Goal: Transaction & Acquisition: Purchase product/service

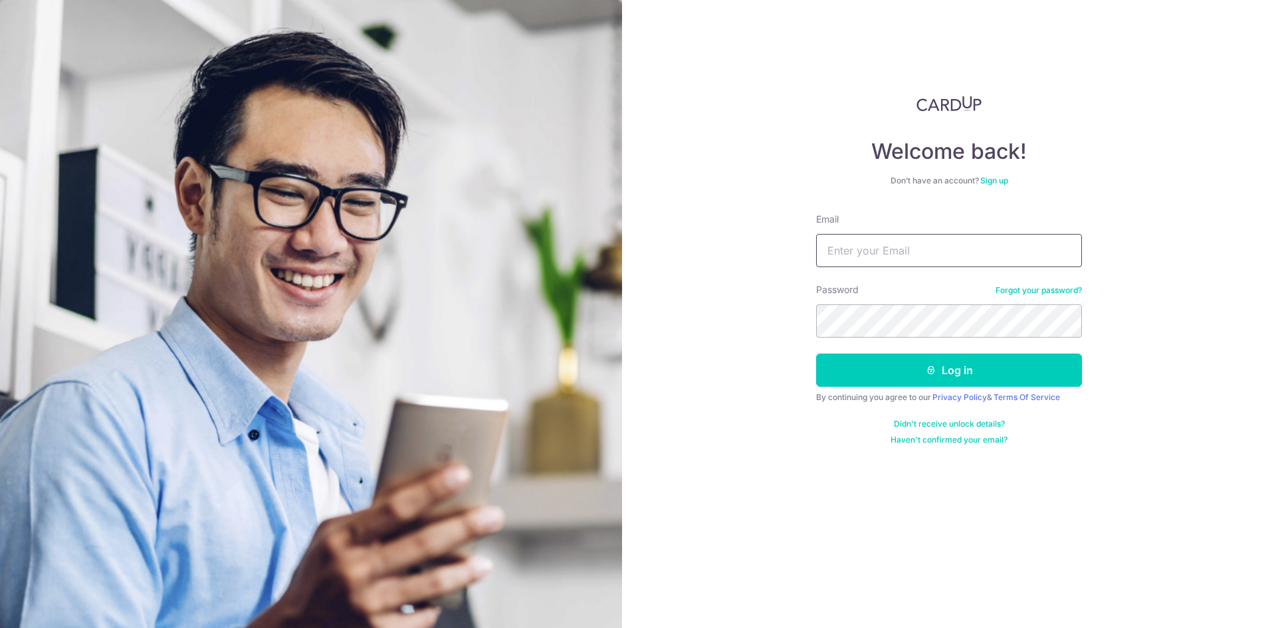
click at [901, 250] on input "Email" at bounding box center [949, 250] width 266 height 33
type input "limpy1995@gmail.com"
click at [816, 353] on button "Log in" at bounding box center [949, 369] width 266 height 33
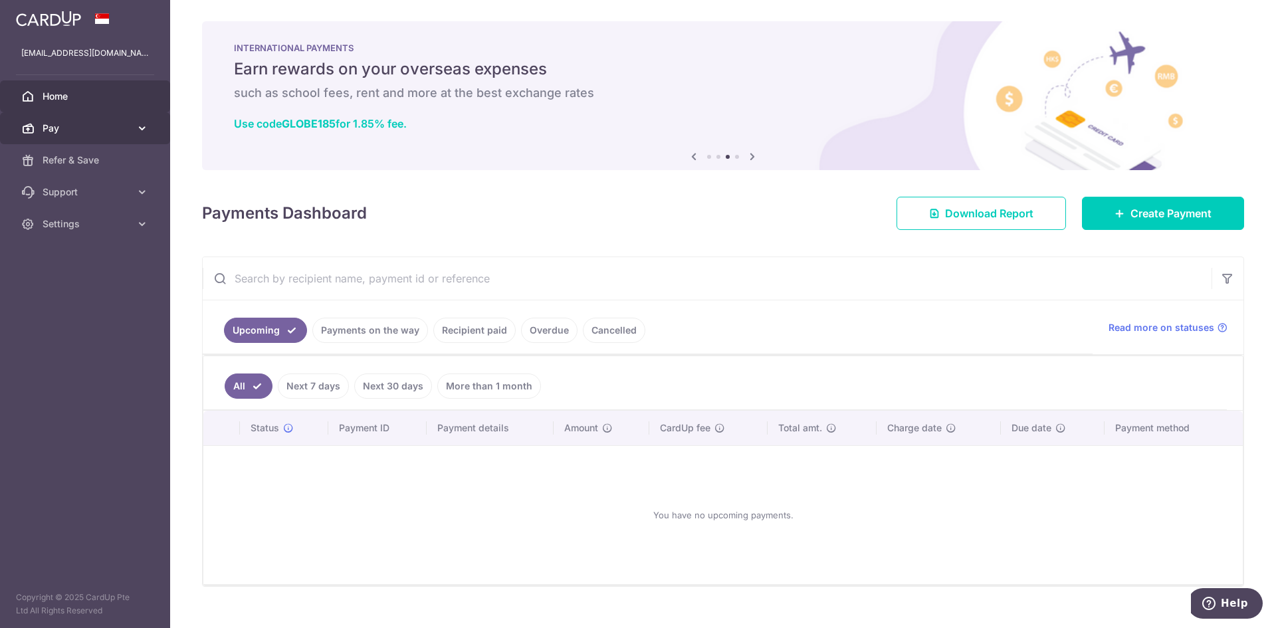
click at [126, 121] on link "Pay" at bounding box center [85, 128] width 170 height 32
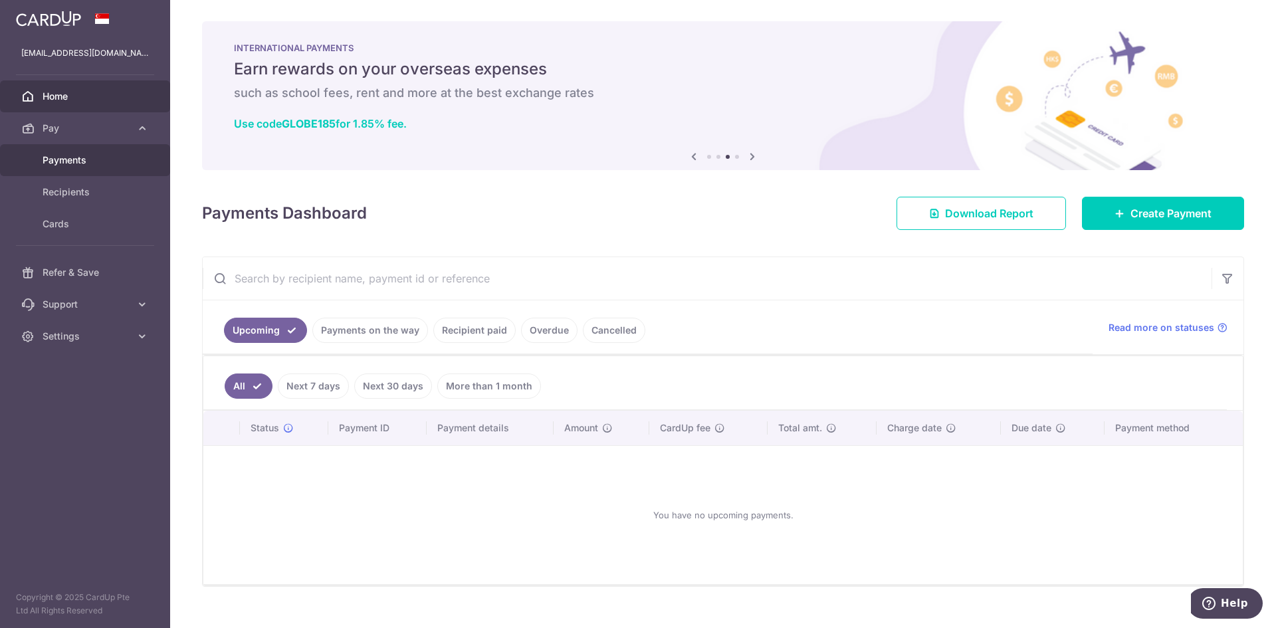
click at [94, 150] on link "Payments" at bounding box center [85, 160] width 170 height 32
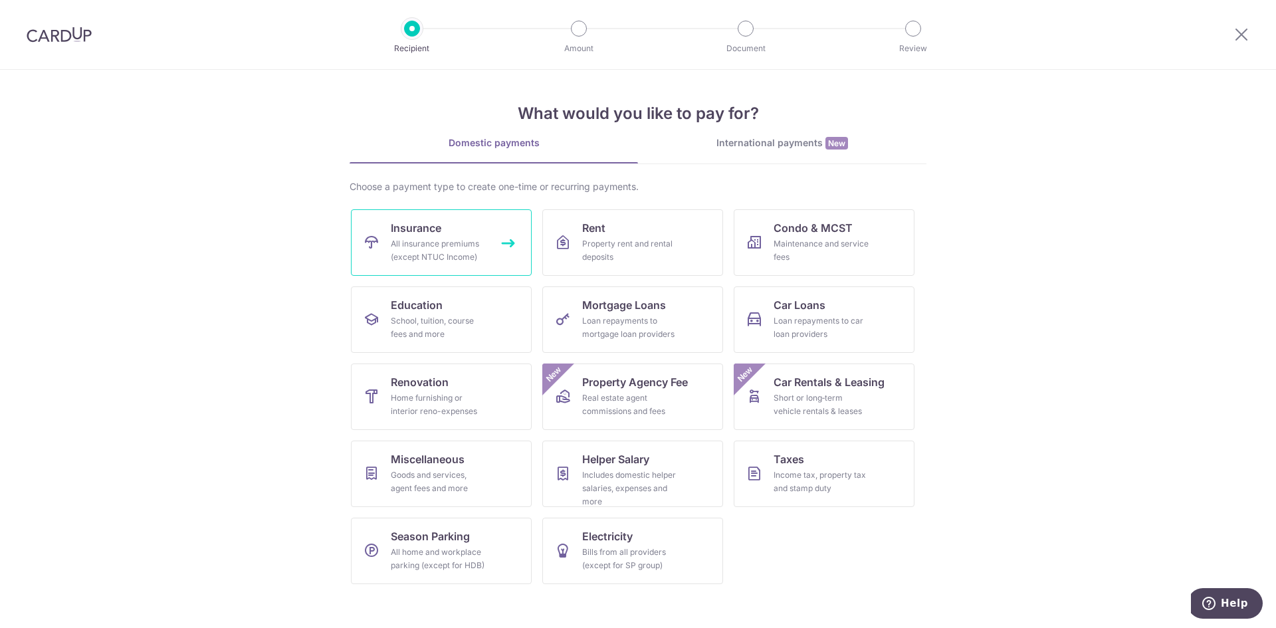
click at [453, 247] on div "All insurance premiums (except NTUC Income)" at bounding box center [439, 250] width 96 height 27
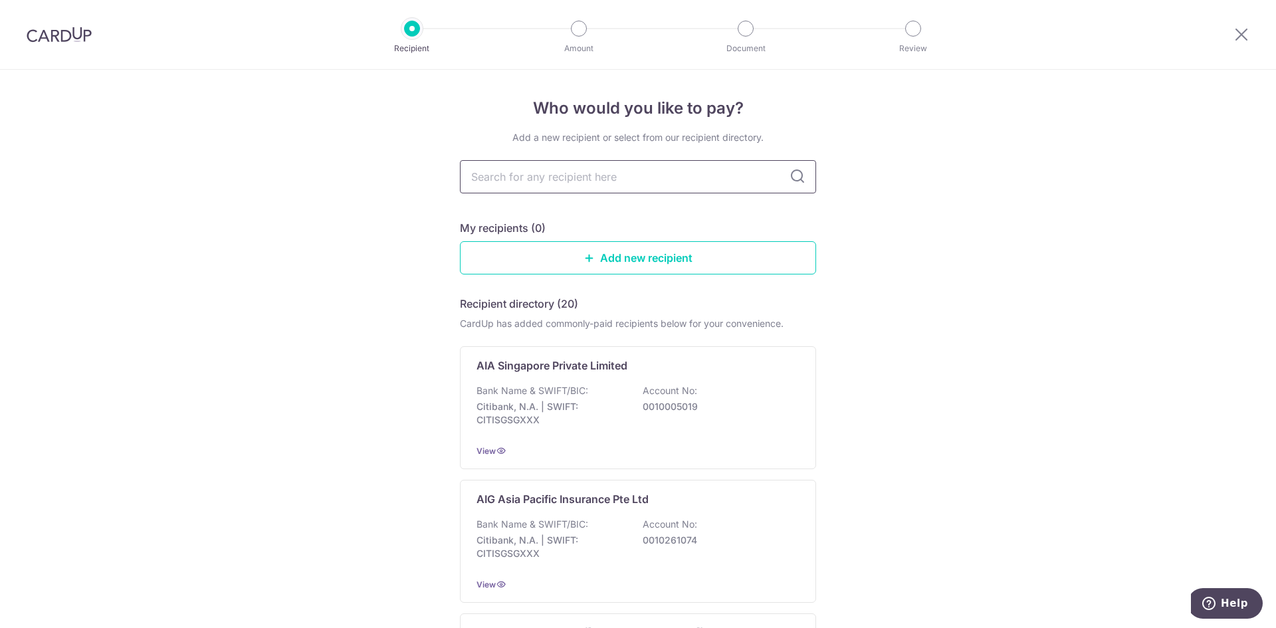
click at [521, 179] on input "text" at bounding box center [638, 176] width 356 height 33
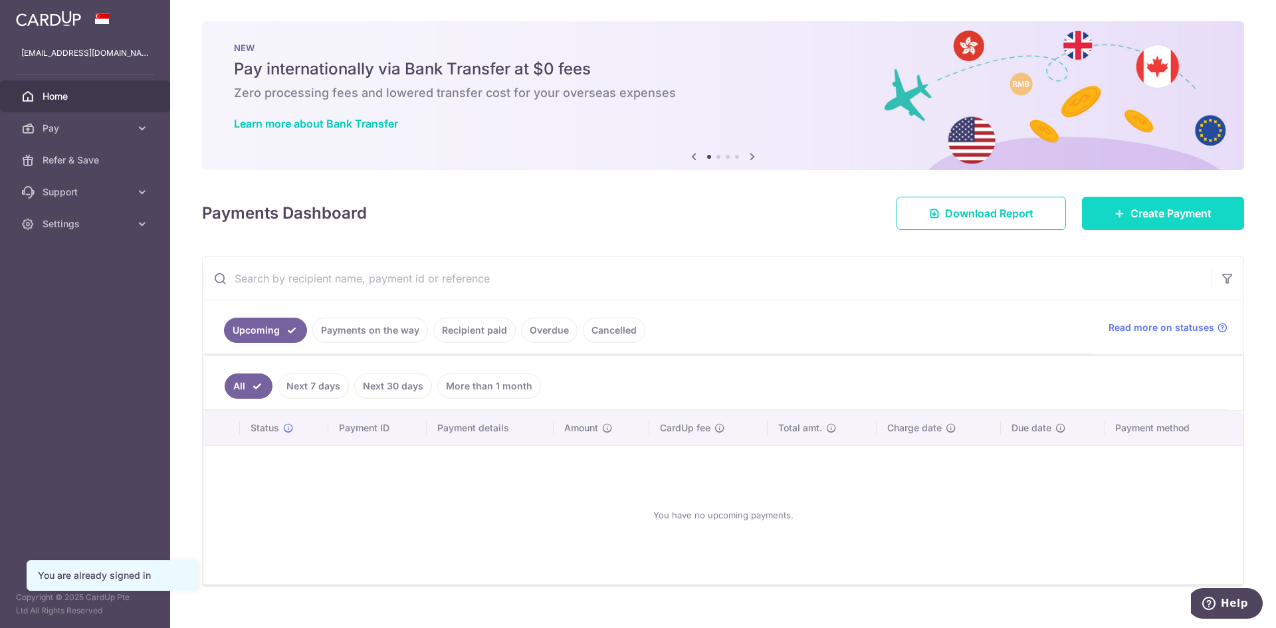
click at [1127, 225] on link "Create Payment" at bounding box center [1163, 213] width 162 height 33
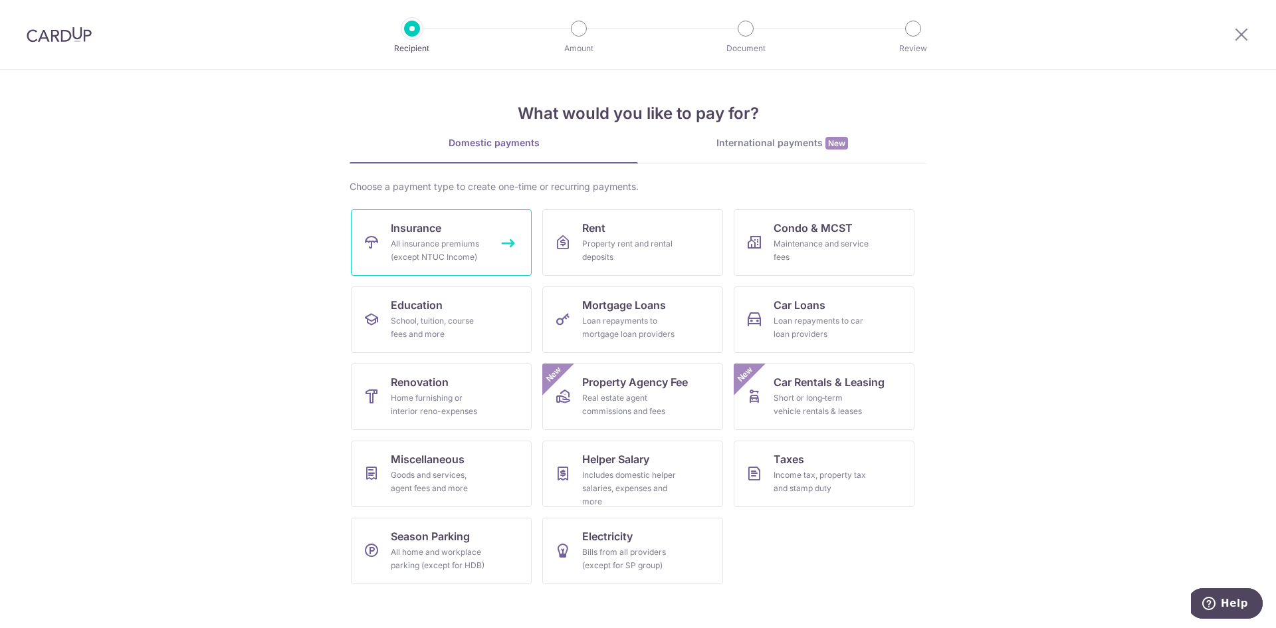
click at [492, 250] on link "Insurance All insurance premiums (except NTUC Income)" at bounding box center [441, 242] width 181 height 66
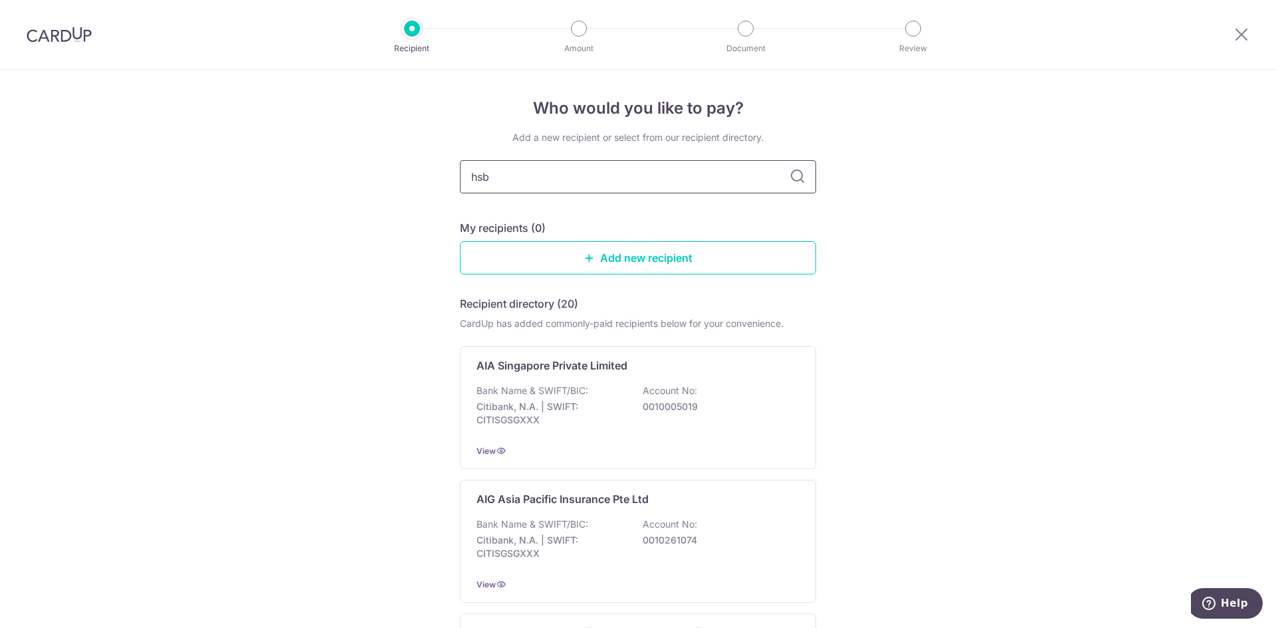
type input "hsbc"
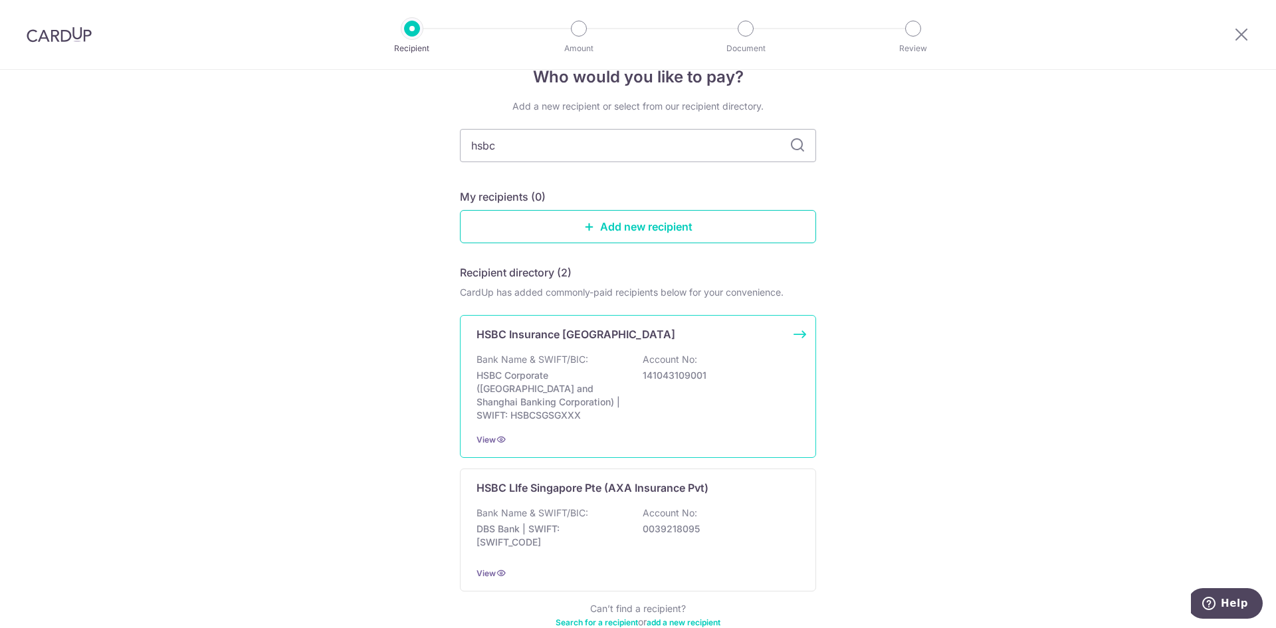
scroll to position [31, 0]
click at [623, 507] on div "Bank Name & SWIFT/BIC: DBS Bank | SWIFT: [SWIFT_CODE] Account No: 0039218095" at bounding box center [637, 531] width 323 height 49
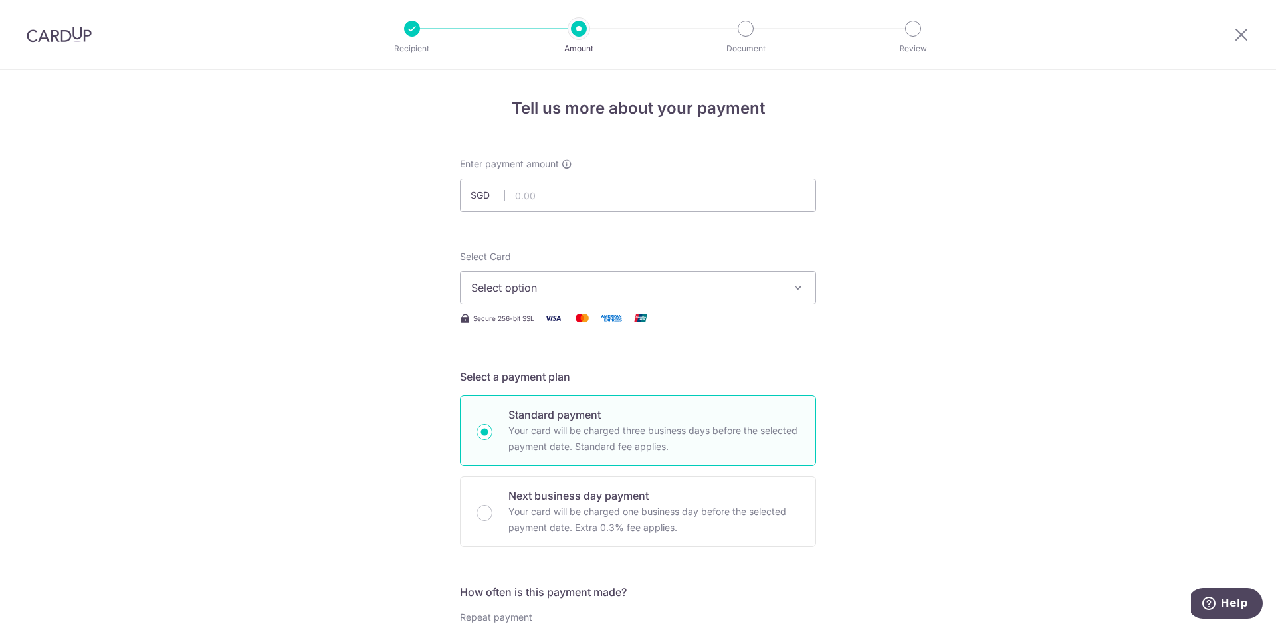
scroll to position [69, 0]
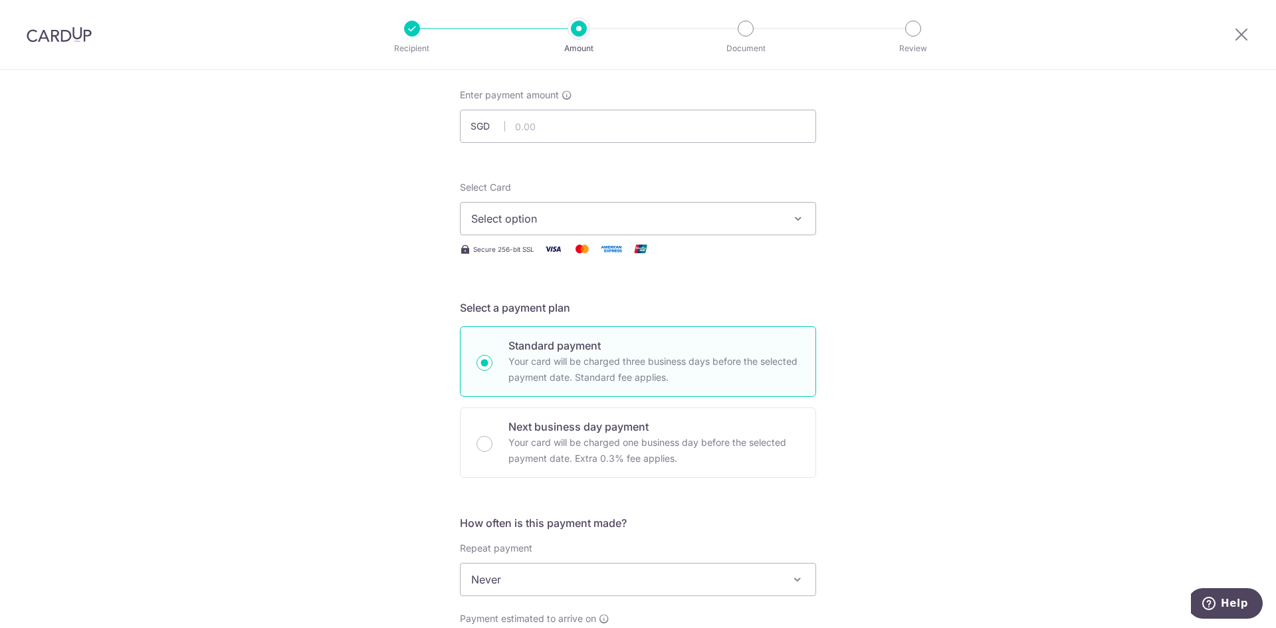
click at [559, 223] on span "Select option" at bounding box center [626, 219] width 310 height 16
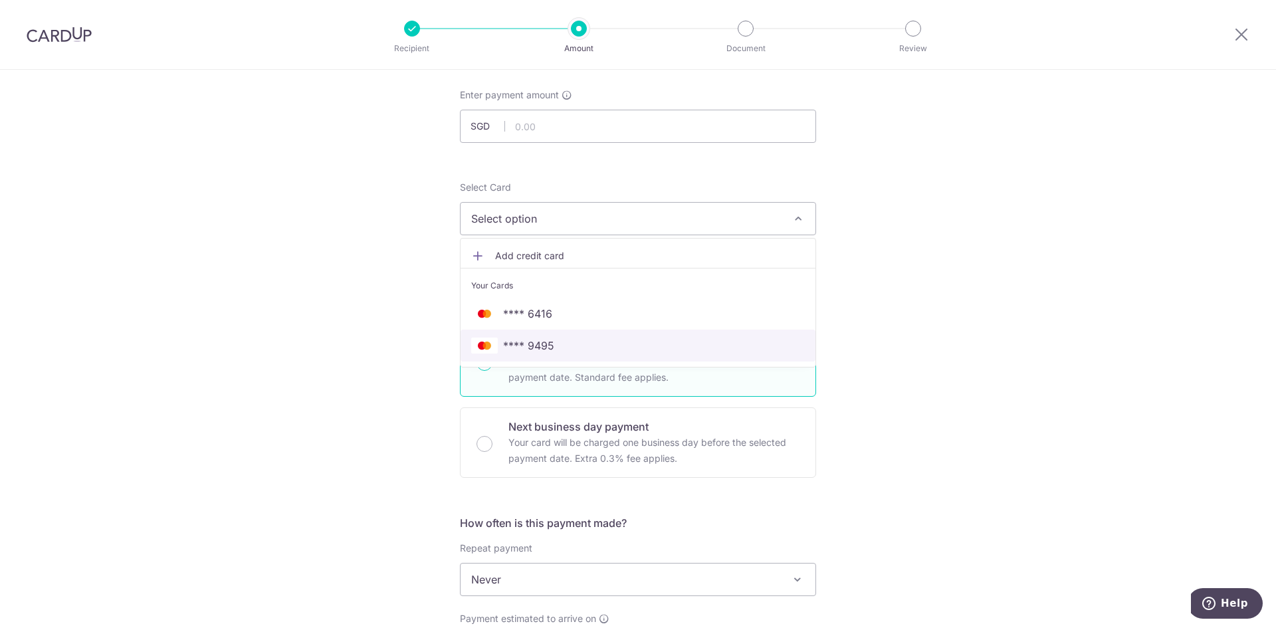
click at [521, 347] on span "**** 9495" at bounding box center [528, 346] width 51 height 16
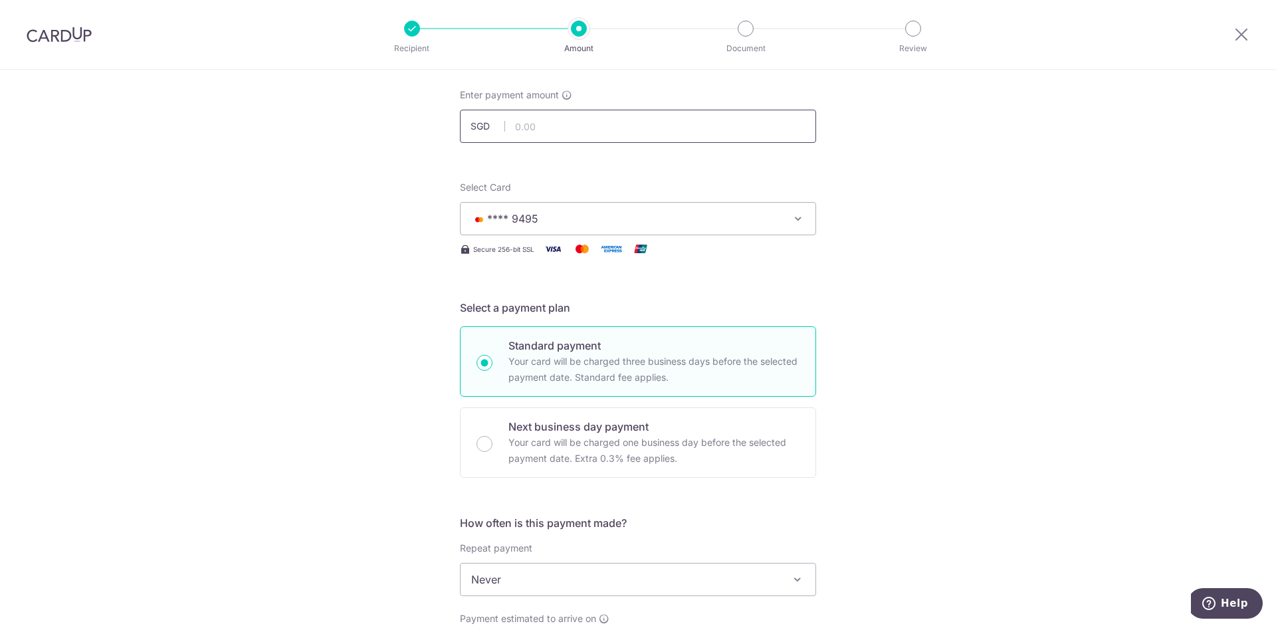
click at [574, 128] on input "text" at bounding box center [638, 126] width 356 height 33
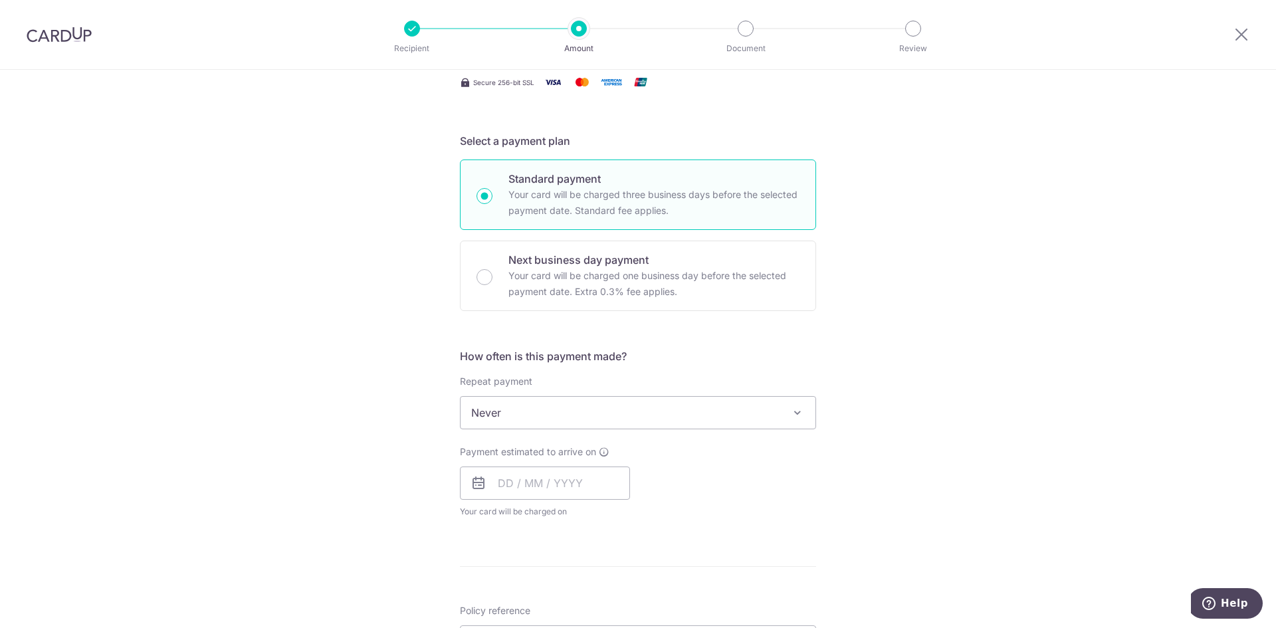
scroll to position [237, 0]
type input "300.00"
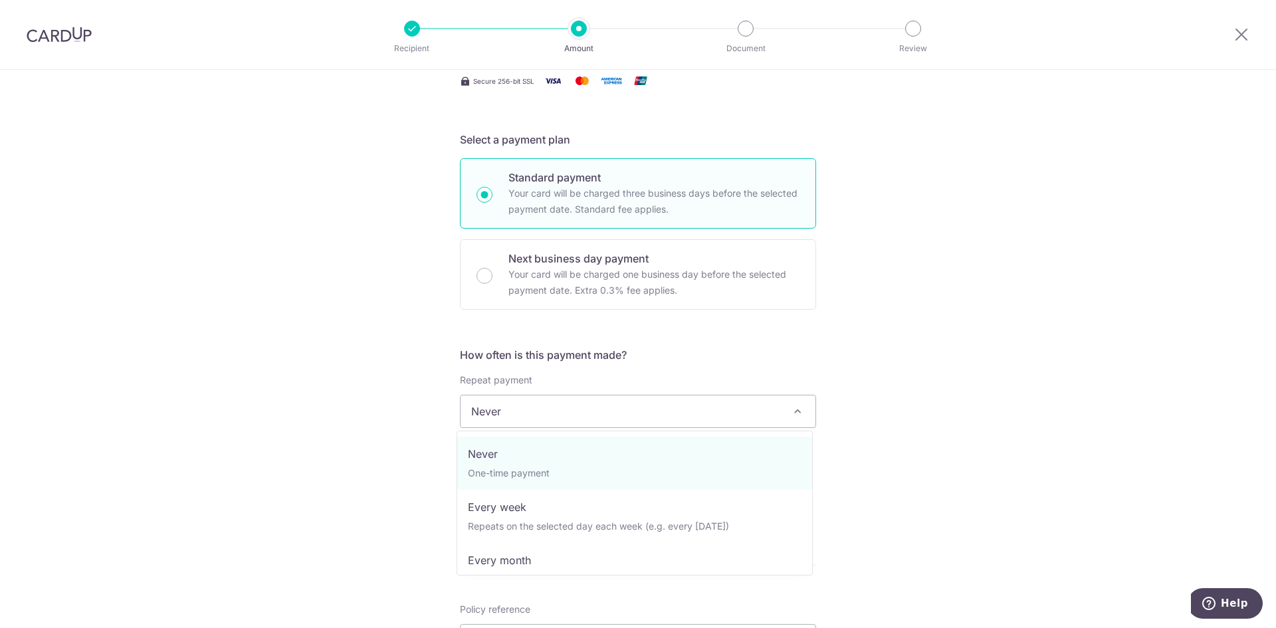
click at [504, 414] on span "Never" at bounding box center [637, 411] width 355 height 32
select select "3"
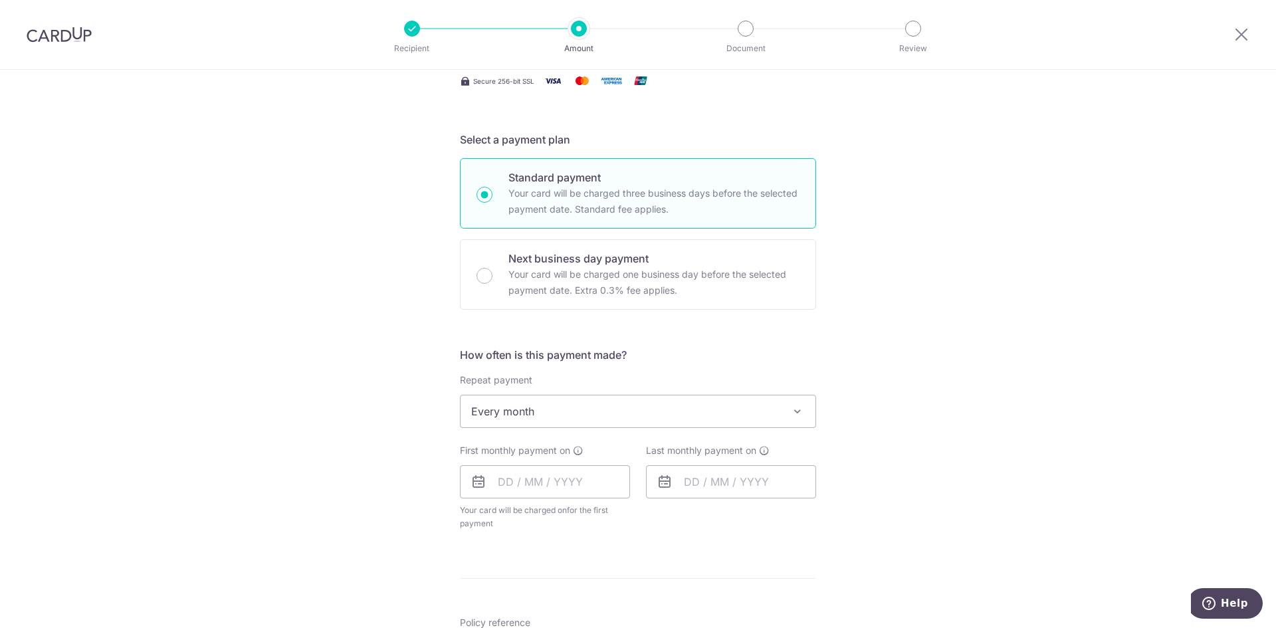
scroll to position [349, 0]
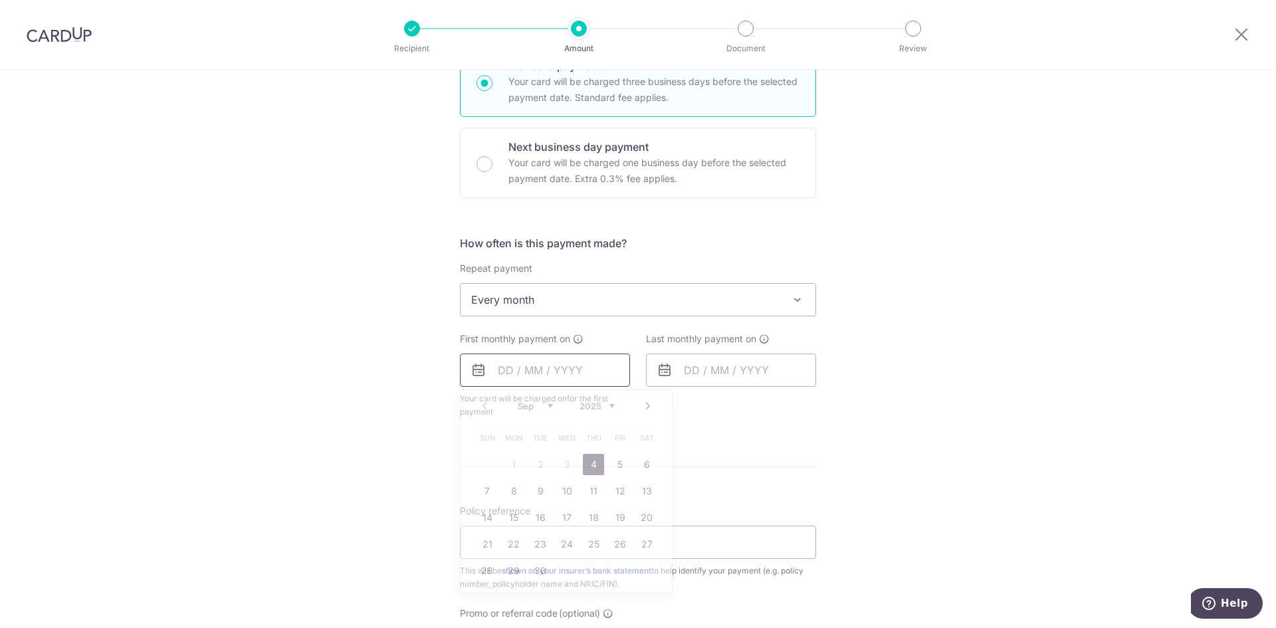
click at [510, 363] on input "text" at bounding box center [545, 369] width 170 height 33
click at [437, 411] on div "Tell us more about your payment Enter payment amount SGD 300.00 300.00 Select C…" at bounding box center [638, 328] width 1276 height 1215
click at [528, 379] on input "text" at bounding box center [545, 369] width 170 height 33
click at [516, 486] on link "8" at bounding box center [513, 490] width 21 height 21
type input "08/09/2025"
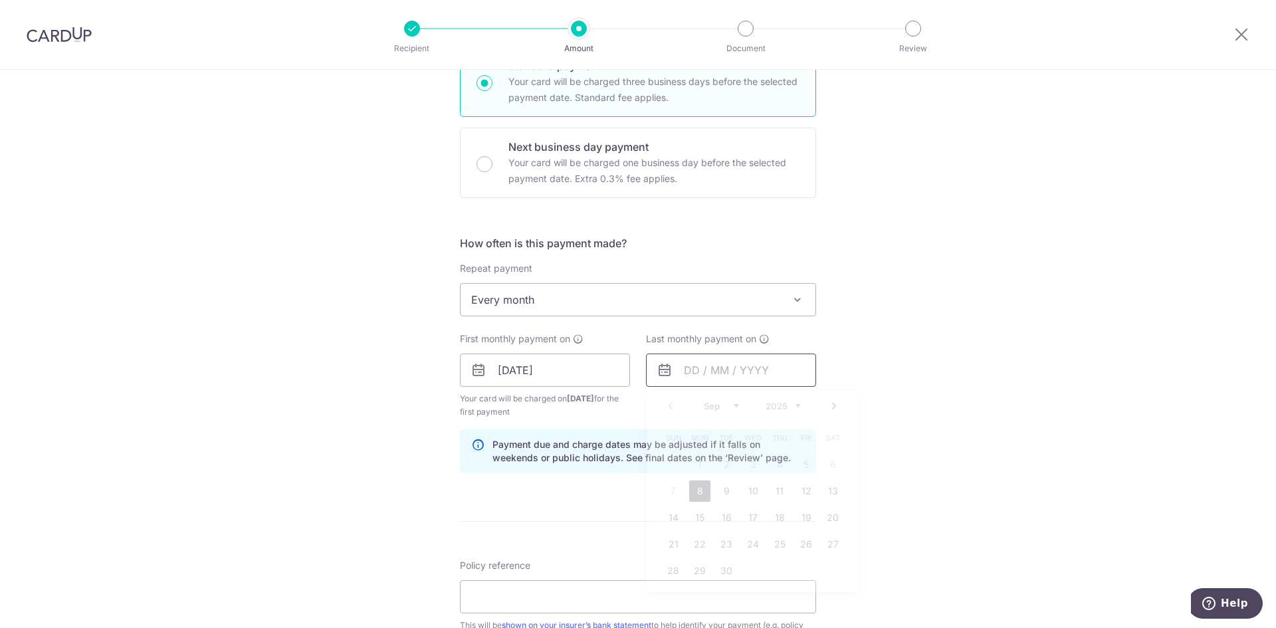
click at [682, 380] on input "text" at bounding box center [731, 369] width 170 height 33
click at [791, 406] on select "2025 2026 2027 2028 2029 2030 2031 2032 2033 2034 2035" at bounding box center [782, 406] width 35 height 11
click at [777, 488] on link "9" at bounding box center [779, 490] width 21 height 21
click at [744, 382] on input "09/09/2027" at bounding box center [731, 369] width 170 height 33
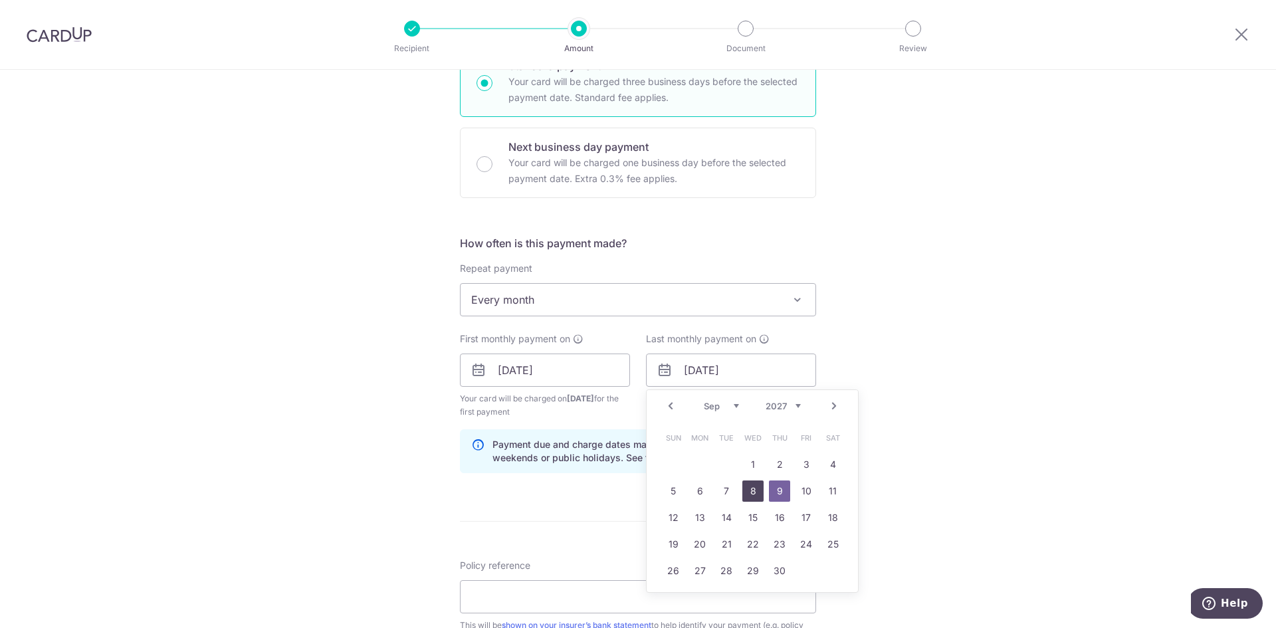
click at [750, 483] on link "8" at bounding box center [752, 490] width 21 height 21
type input "08/09/2027"
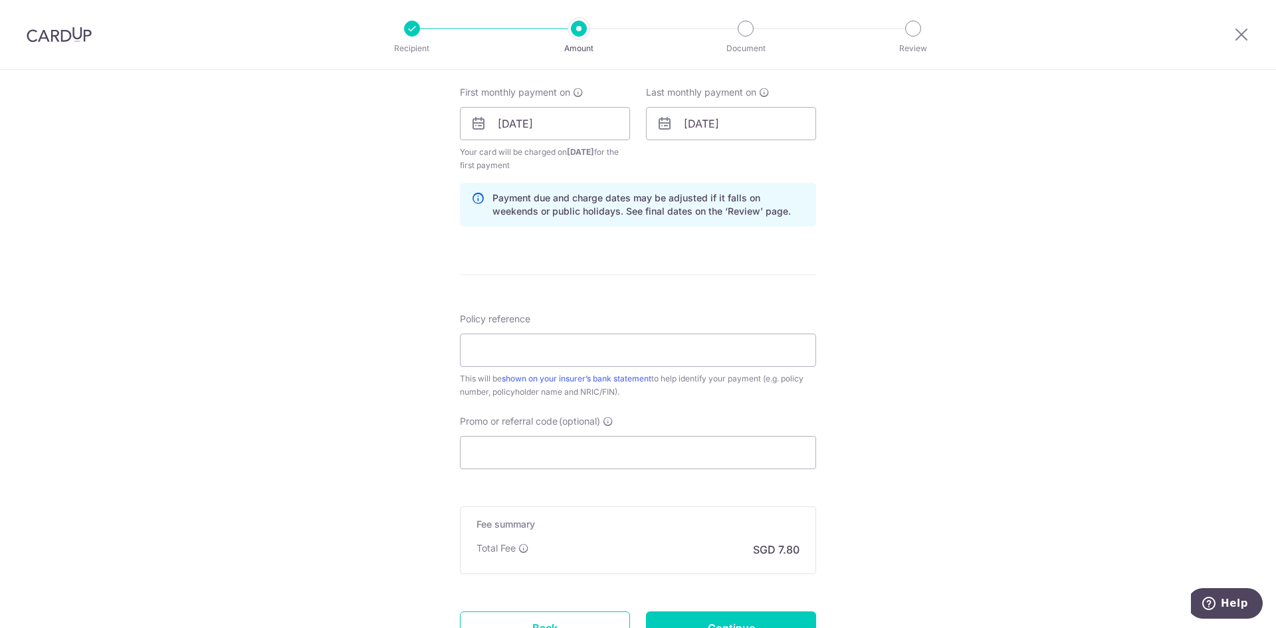
scroll to position [596, 0]
click at [569, 348] on input "Policy reference" at bounding box center [638, 349] width 356 height 33
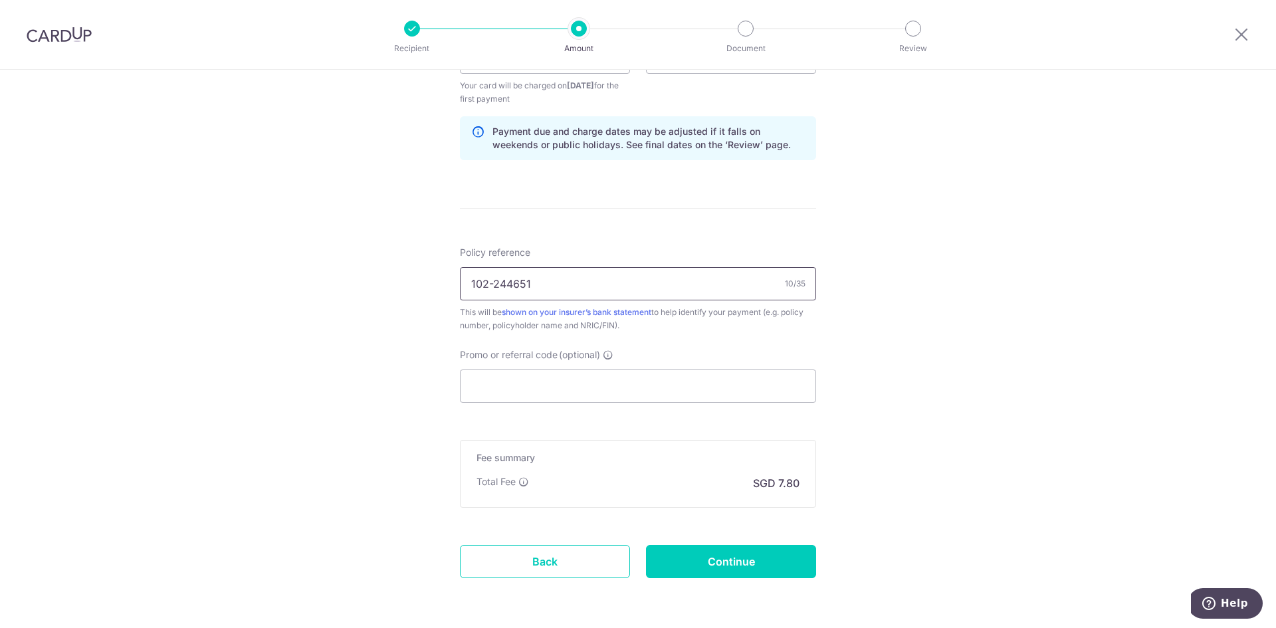
scroll to position [662, 0]
type input "102-244651"
click at [529, 372] on input "Promo or referral code (optional)" at bounding box center [638, 385] width 356 height 33
paste input "OFF225"
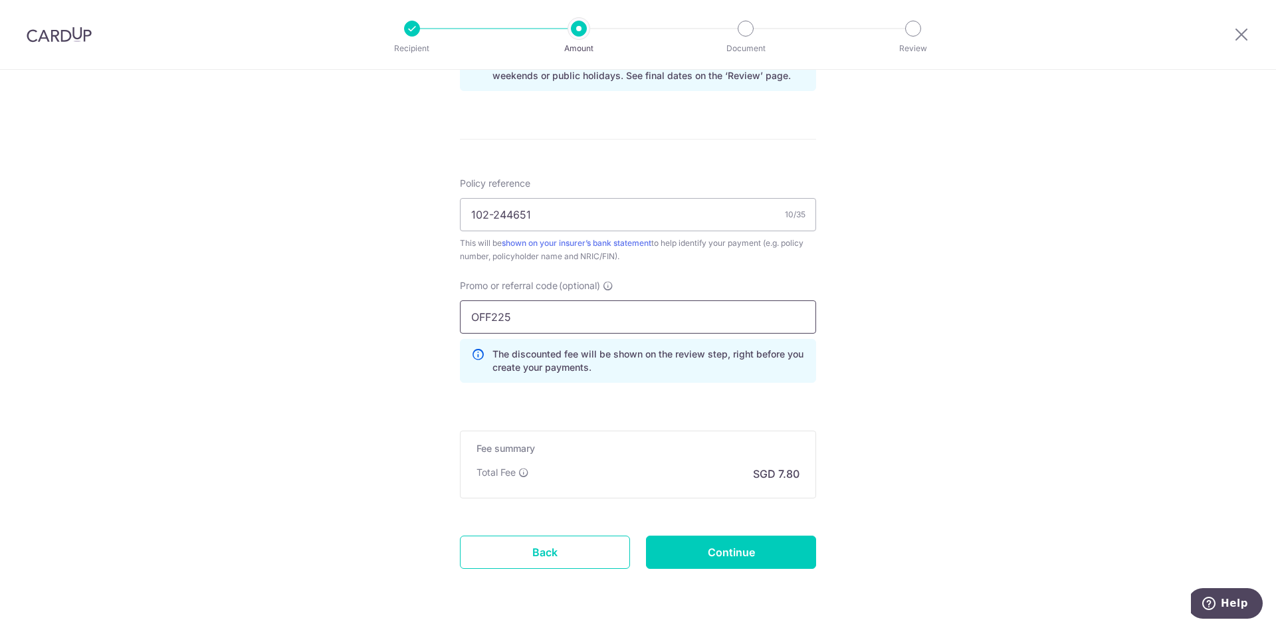
scroll to position [731, 0]
type input "OFF225"
click at [702, 556] on input "Continue" at bounding box center [731, 551] width 170 height 33
type input "Create Schedule"
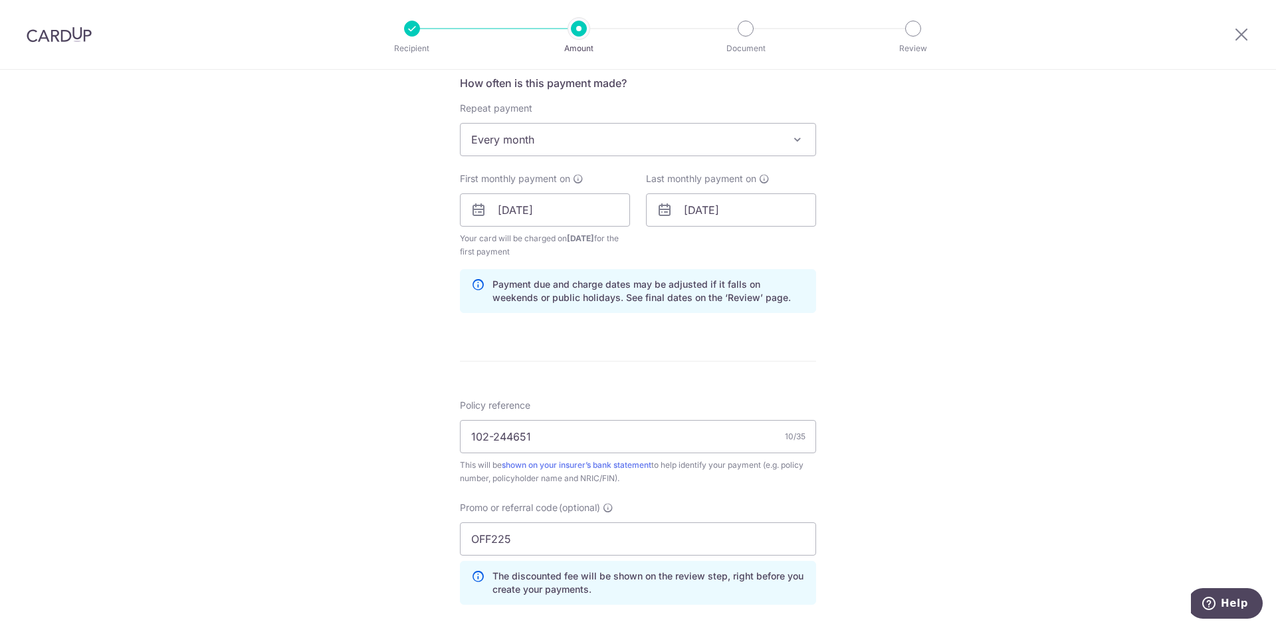
scroll to position [508, 0]
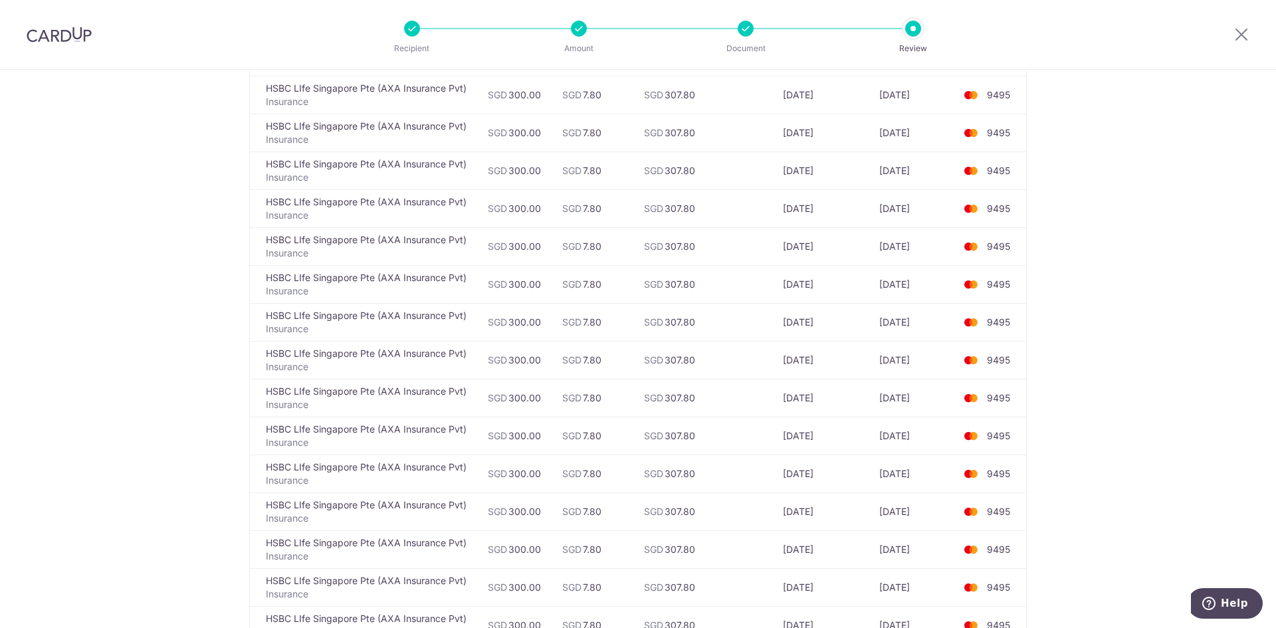
scroll to position [762, 0]
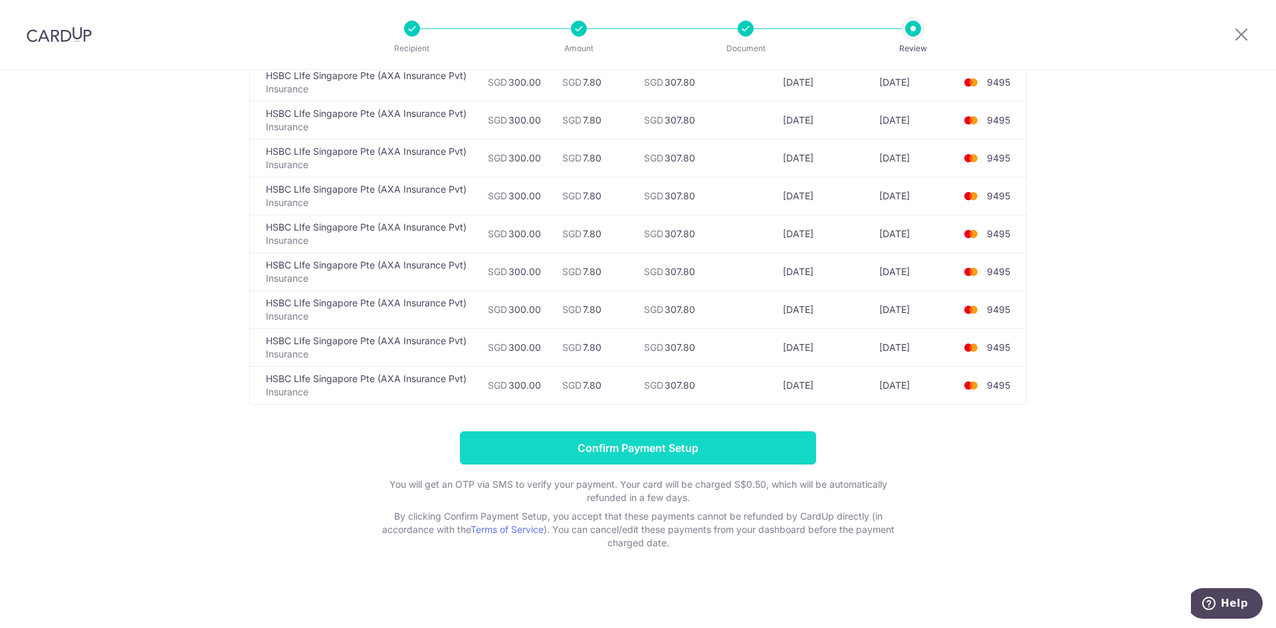
click at [678, 439] on input "Confirm Payment Setup" at bounding box center [638, 447] width 356 height 33
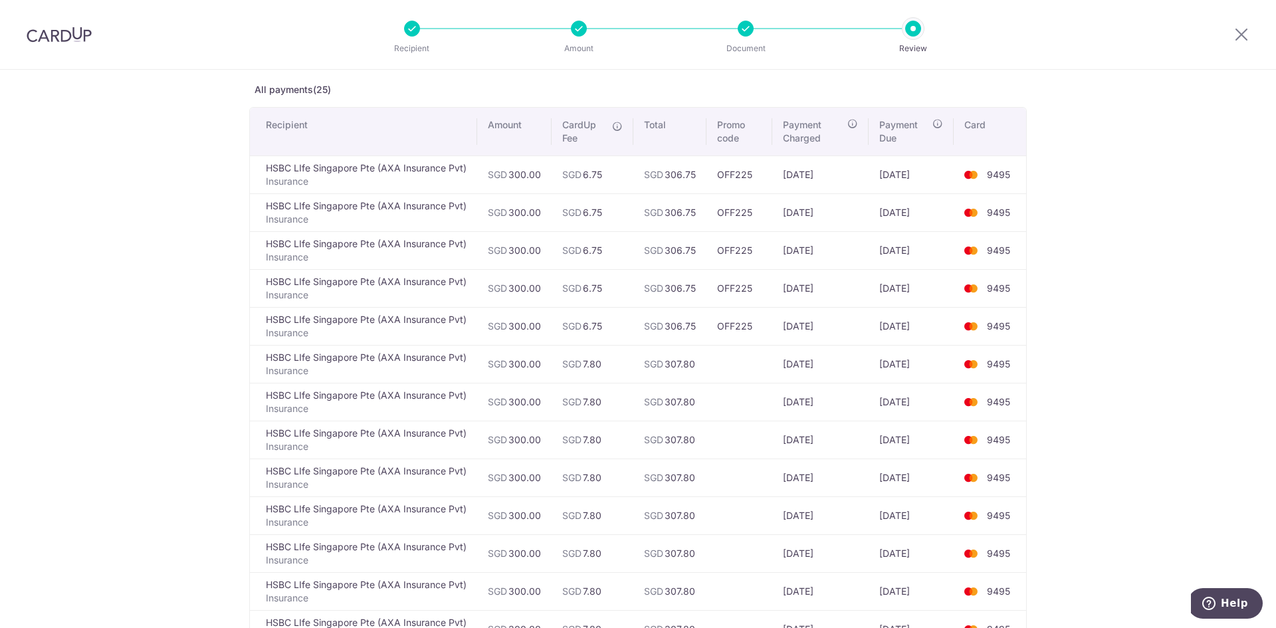
scroll to position [48, 0]
